Goal: Task Accomplishment & Management: Use online tool/utility

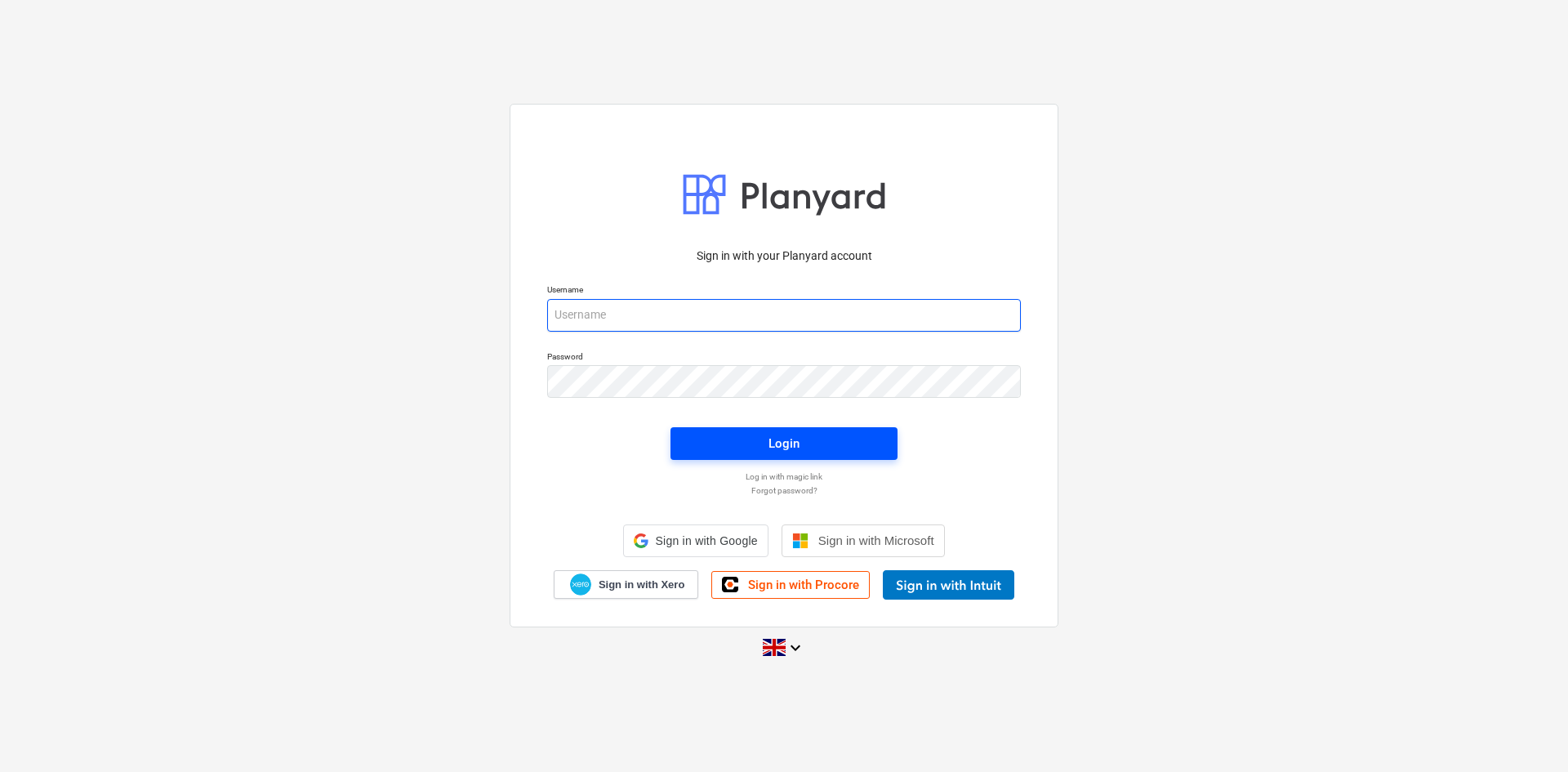
type input "[PERSON_NAME][EMAIL_ADDRESS][PERSON_NAME][DOMAIN_NAME]"
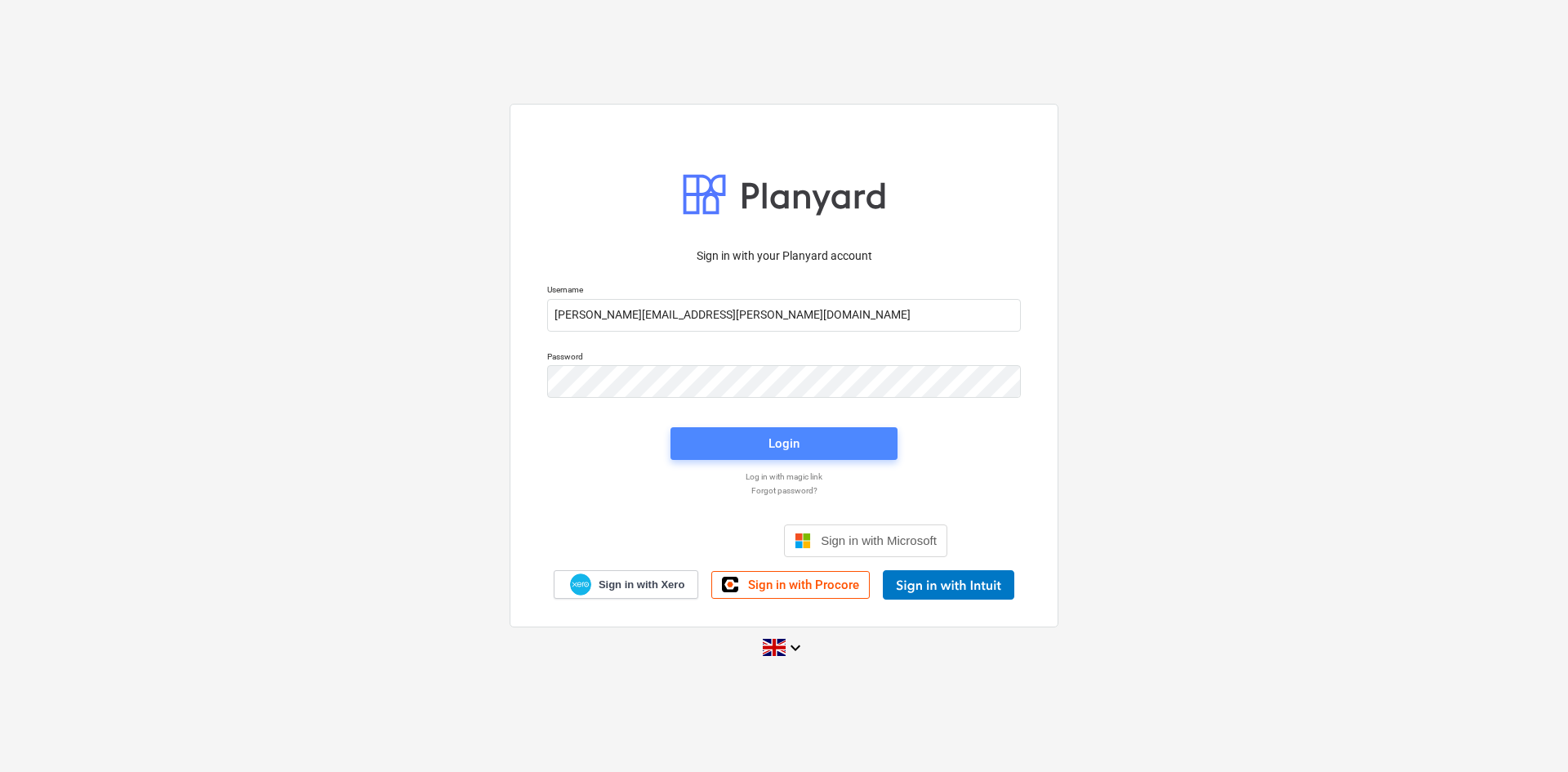
click at [823, 438] on button "Login" at bounding box center [784, 443] width 227 height 33
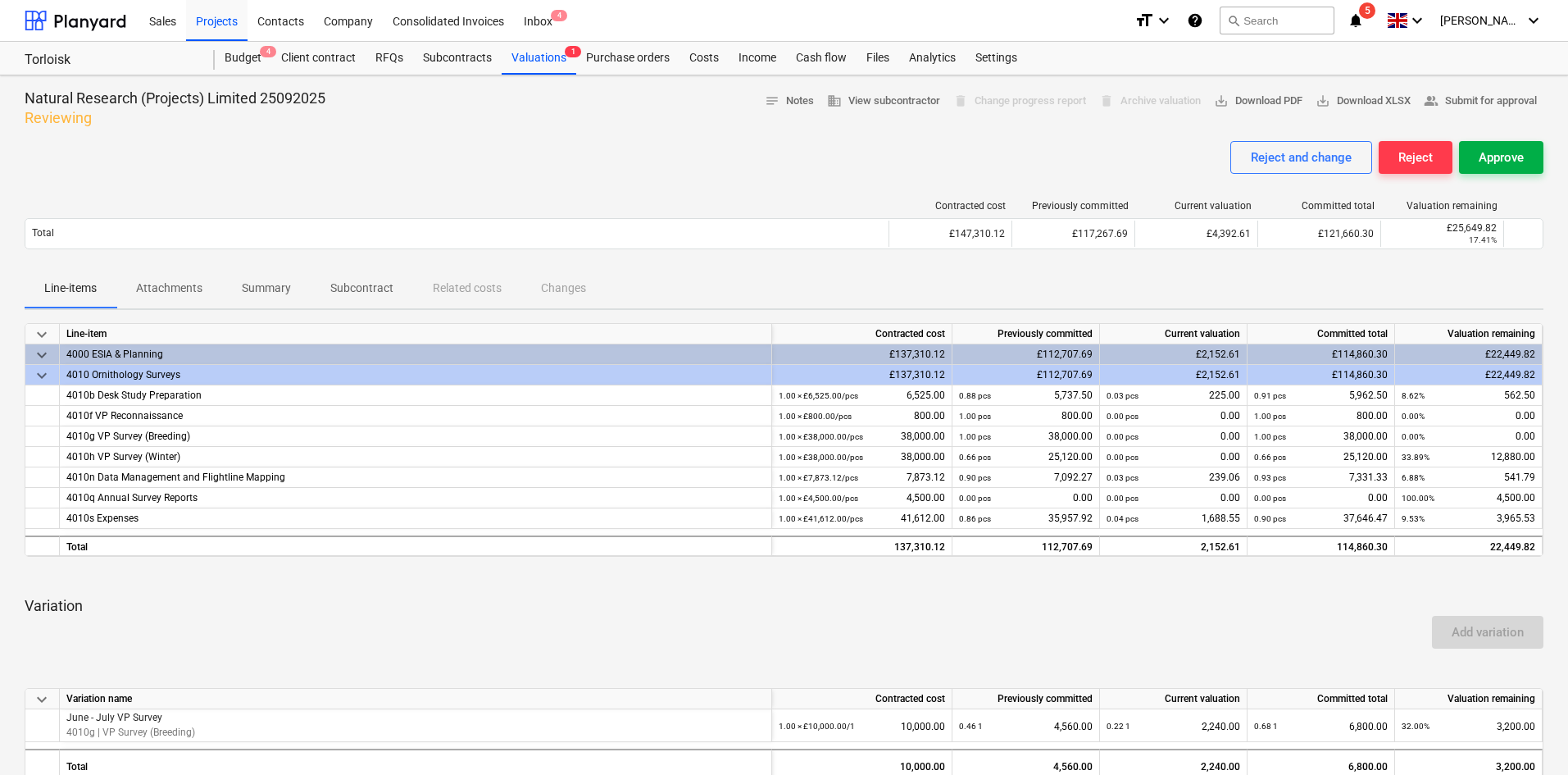
click at [1506, 155] on div "Approve" at bounding box center [1501, 157] width 45 height 21
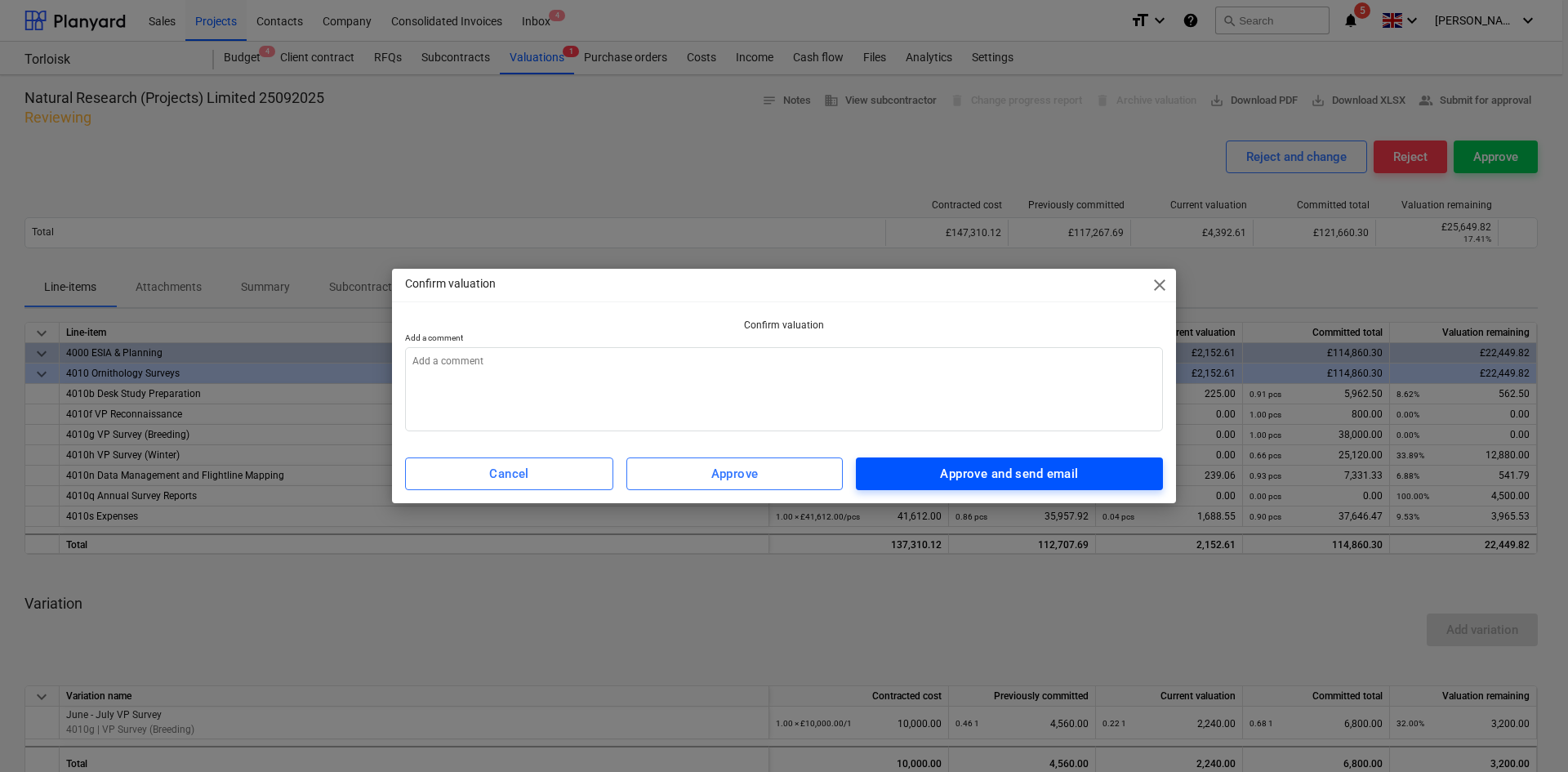
click at [1004, 473] on div "Approve and send email" at bounding box center [1009, 473] width 138 height 21
type textarea "x"
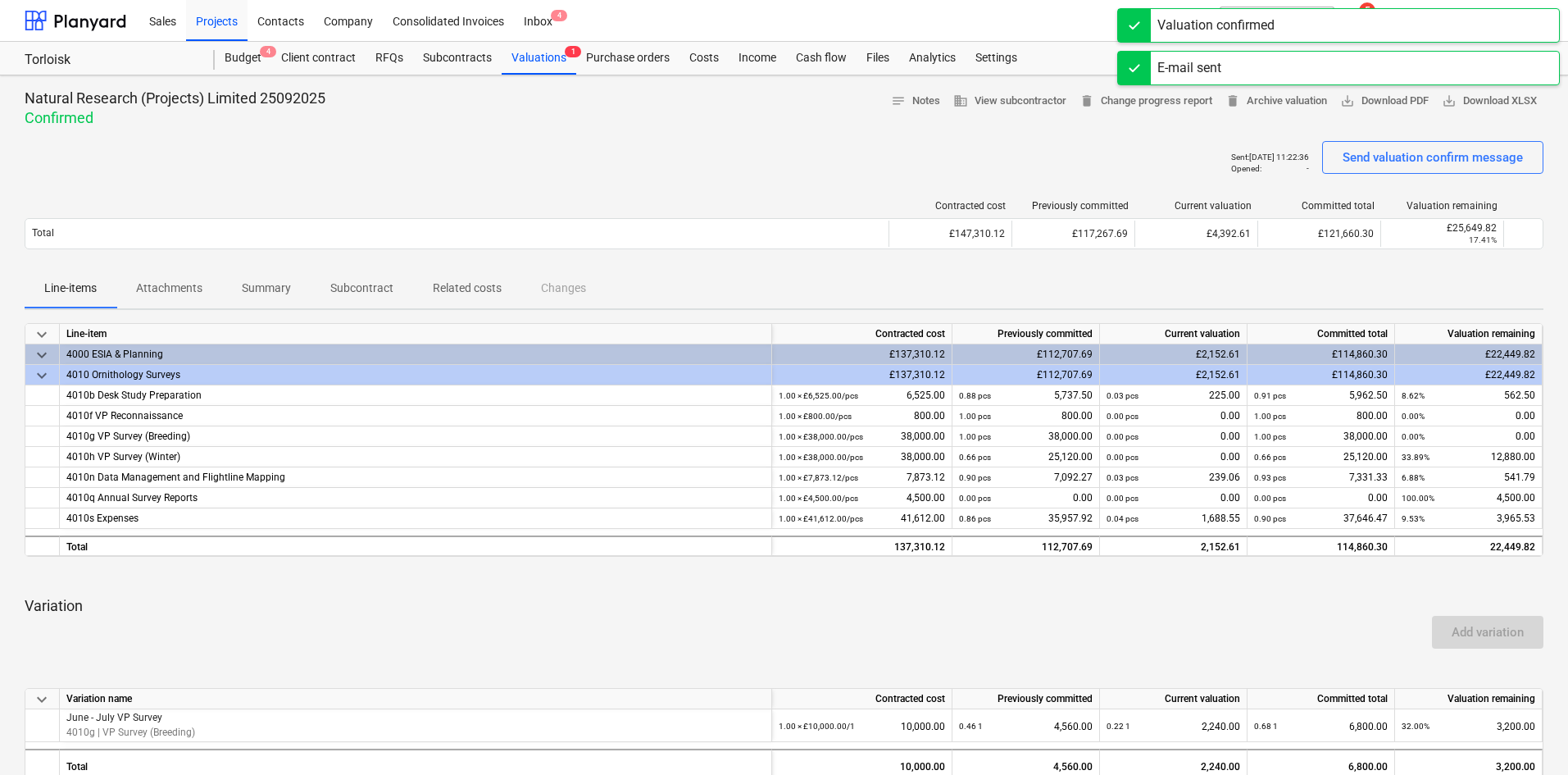
click at [1334, 25] on div "Valuation confirmed" at bounding box center [1338, 25] width 442 height 34
click at [1367, 16] on div "E-mail sent" at bounding box center [1338, 25] width 442 height 34
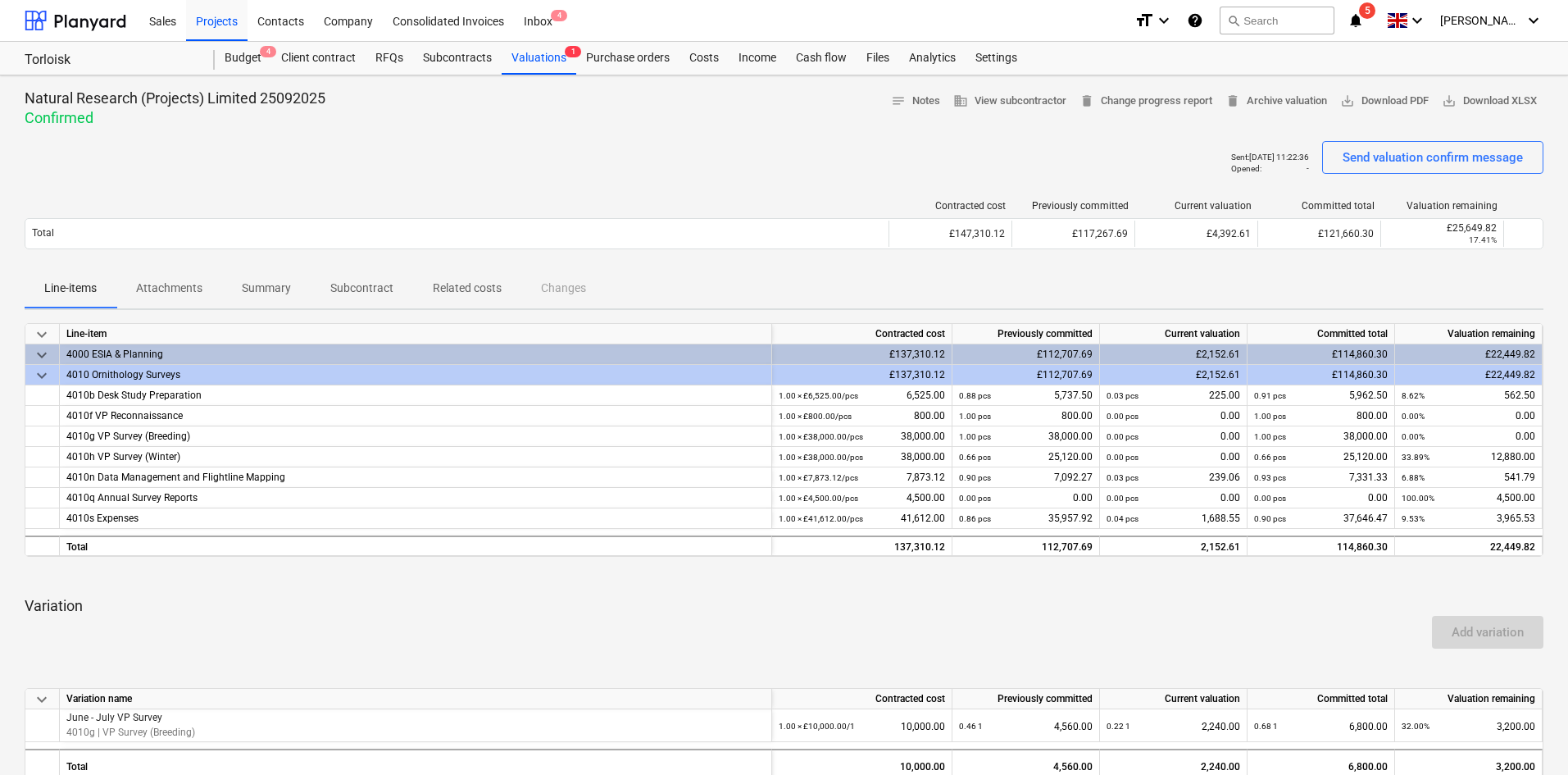
click at [1364, 20] on icon "notifications" at bounding box center [1356, 21] width 16 height 20
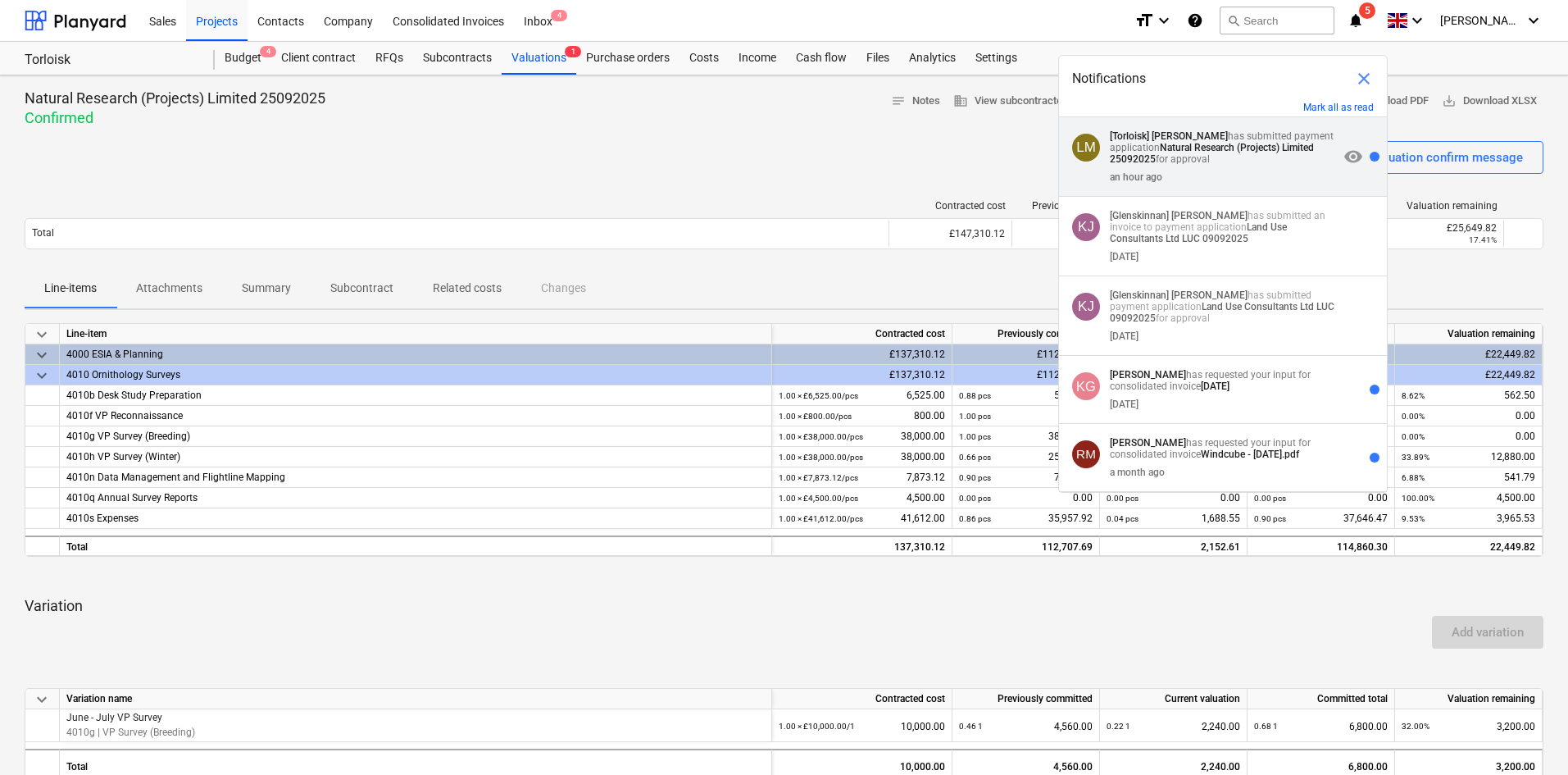
click at [1289, 162] on p "[Torloisk] [PERSON_NAME] has submitted payment application Natural Research (Pr…" at bounding box center [1224, 148] width 229 height 34
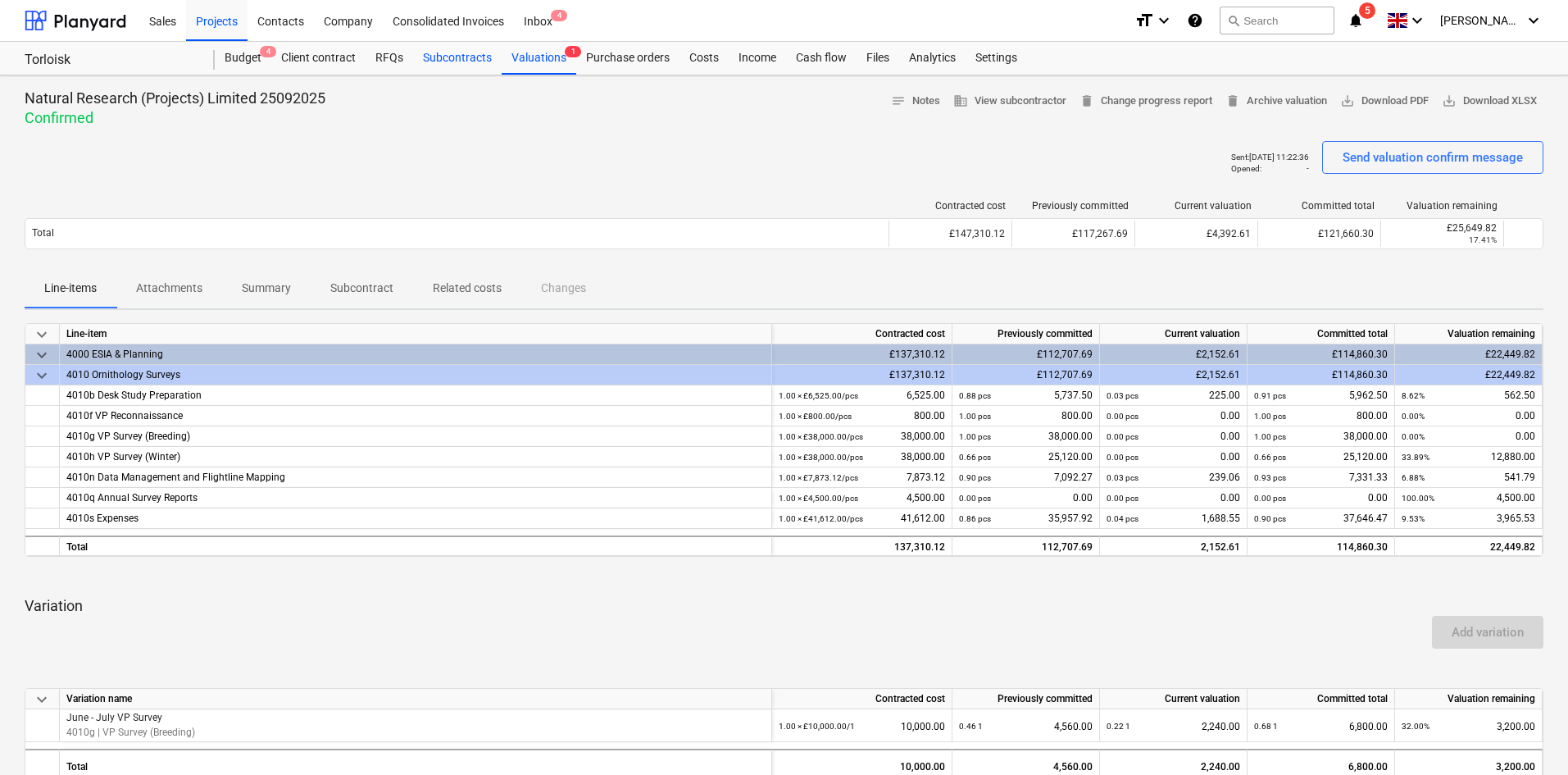
click at [415, 50] on div "Subcontracts" at bounding box center [457, 58] width 89 height 33
